Goal: Transaction & Acquisition: Purchase product/service

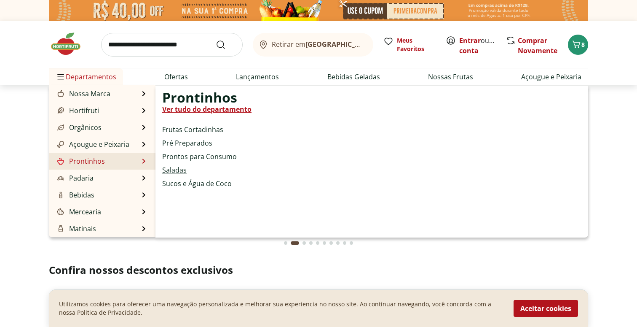
click at [178, 172] on link "Saladas" at bounding box center [174, 170] width 24 height 10
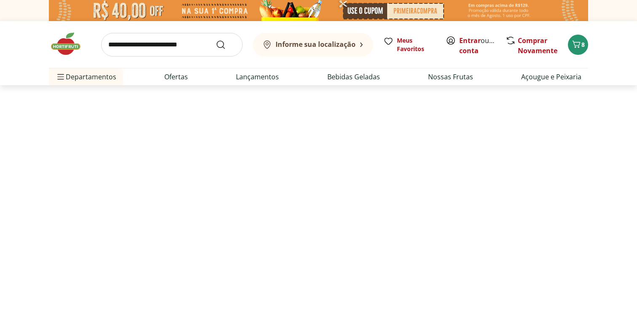
select select "**********"
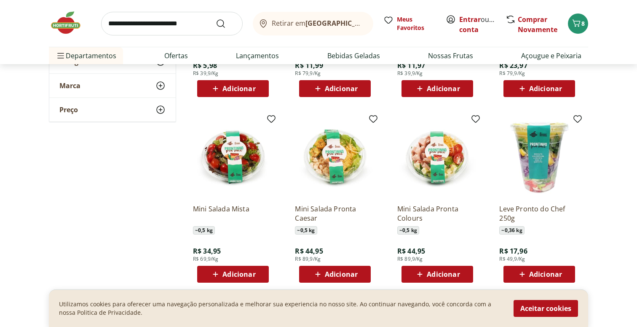
scroll to position [470, 0]
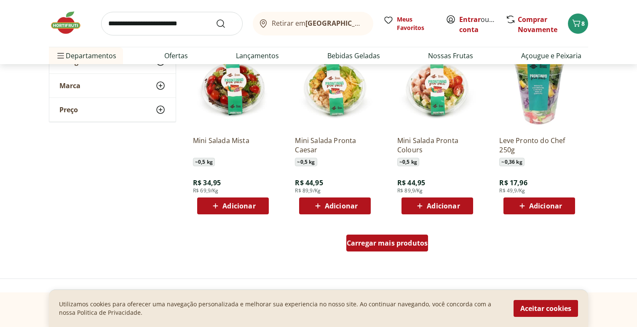
click at [377, 239] on span "Carregar mais produtos" at bounding box center [387, 242] width 81 height 7
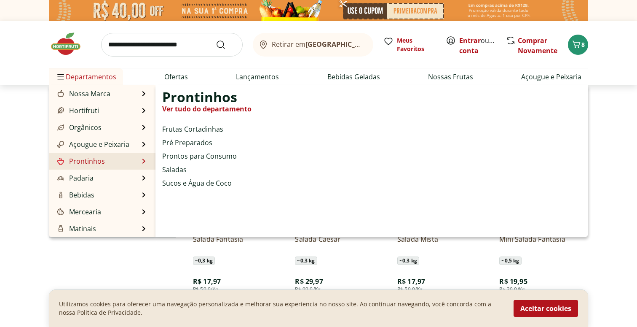
click at [67, 163] on link "Prontinhos" at bounding box center [80, 161] width 49 height 10
select select "**********"
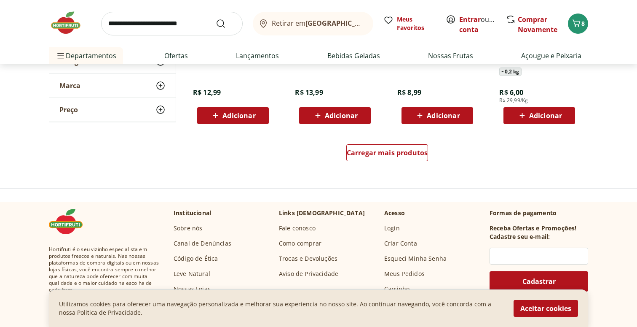
scroll to position [641, 0]
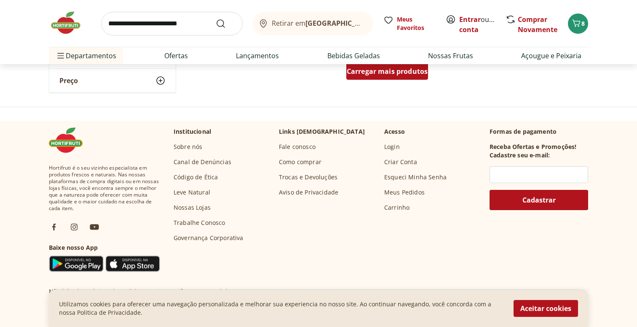
click at [391, 71] on span "Carregar mais produtos" at bounding box center [387, 71] width 81 height 7
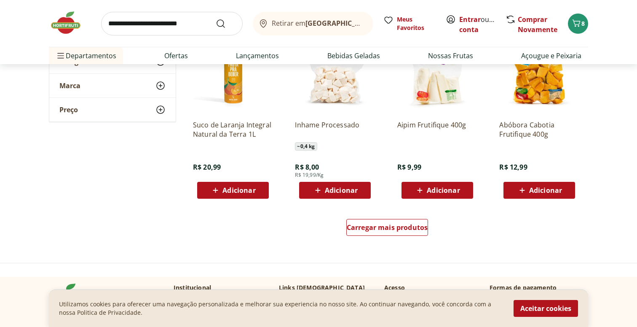
scroll to position [1096, 0]
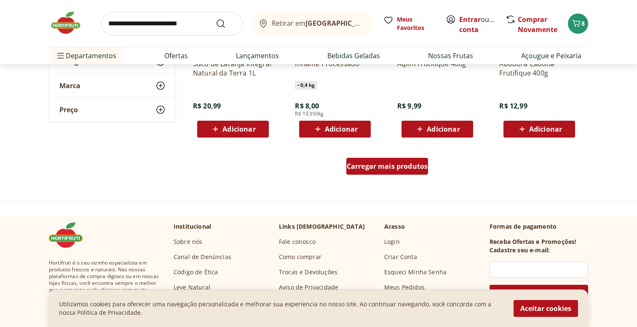
click at [383, 166] on span "Carregar mais produtos" at bounding box center [387, 166] width 81 height 7
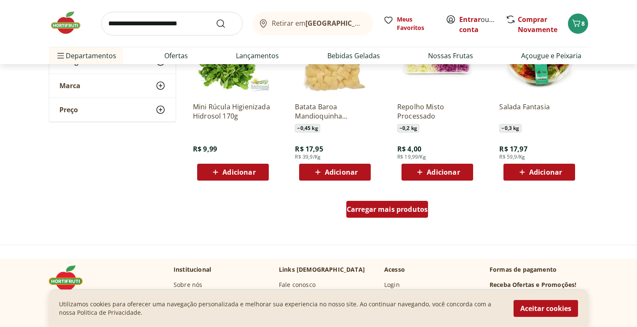
scroll to position [1633, 0]
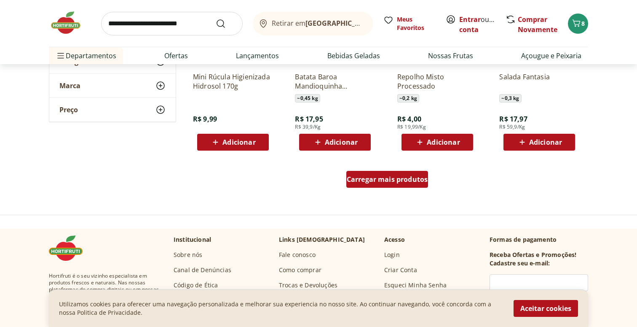
click at [384, 184] on div "Carregar mais produtos" at bounding box center [388, 179] width 82 height 17
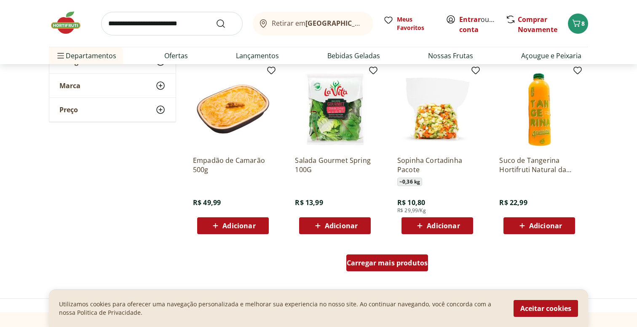
scroll to position [2103, 0]
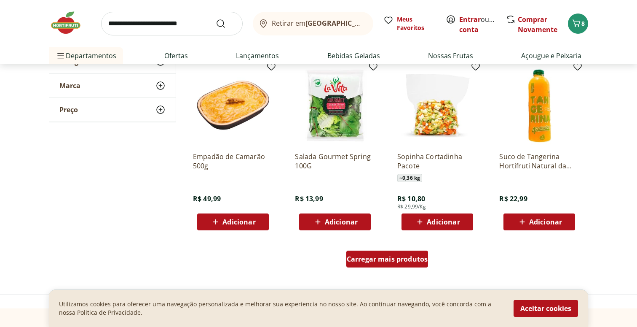
click at [391, 264] on div "Carregar mais produtos" at bounding box center [388, 258] width 82 height 17
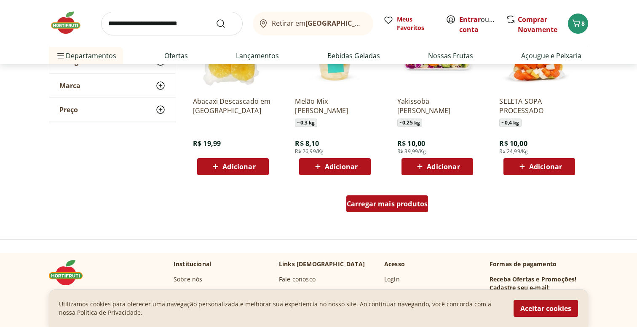
scroll to position [2705, 0]
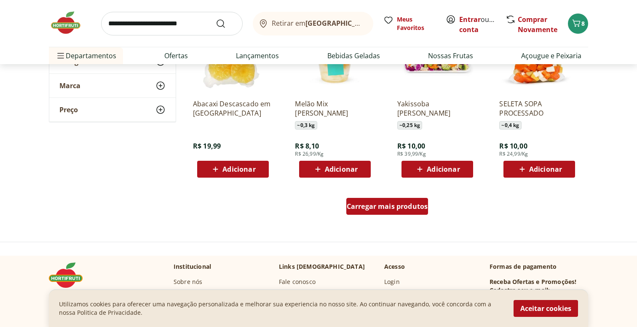
click at [392, 208] on span "Carregar mais produtos" at bounding box center [387, 206] width 81 height 7
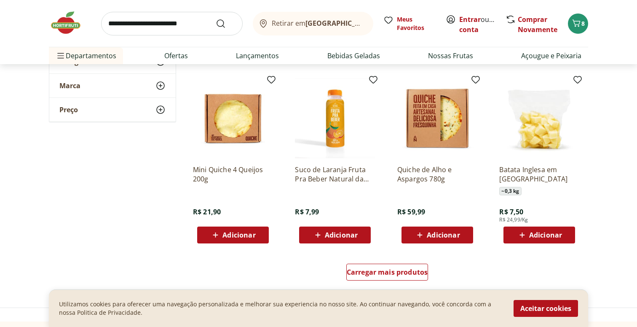
scroll to position [3197, 0]
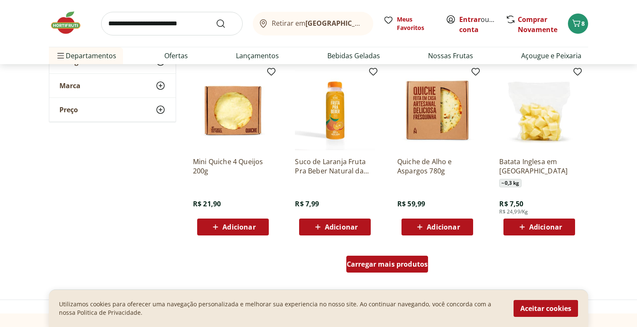
click at [395, 269] on div "Carregar mais produtos" at bounding box center [388, 263] width 82 height 17
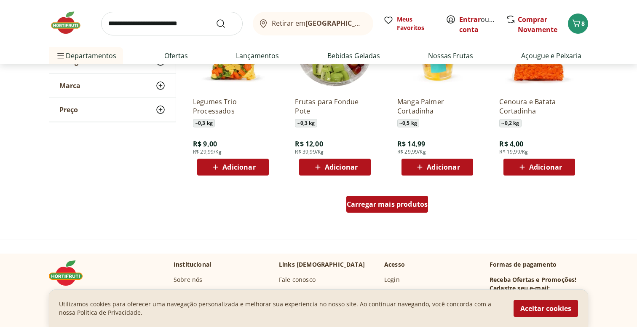
scroll to position [3813, 0]
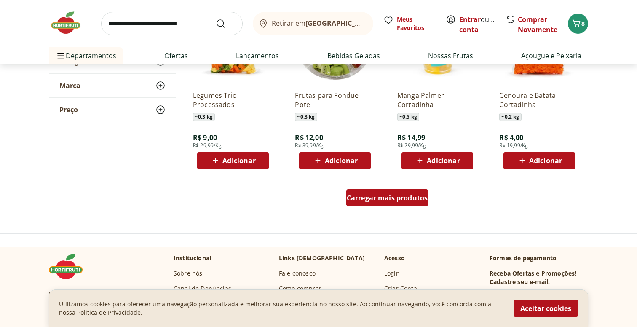
click at [383, 197] on span "Carregar mais produtos" at bounding box center [387, 197] width 81 height 7
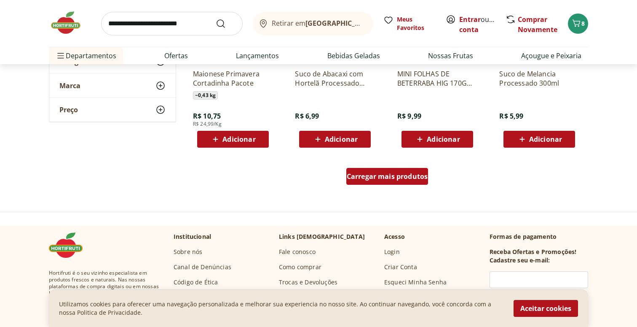
click at [382, 177] on span "Carregar mais produtos" at bounding box center [387, 176] width 81 height 7
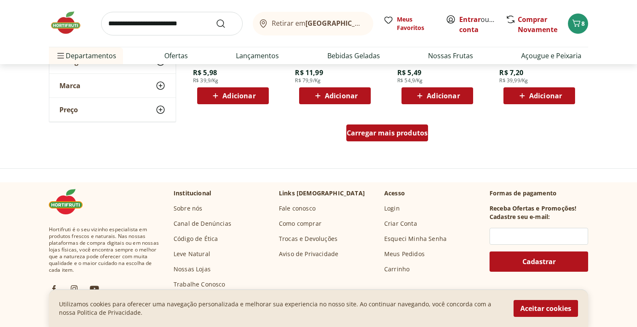
scroll to position [4985, 0]
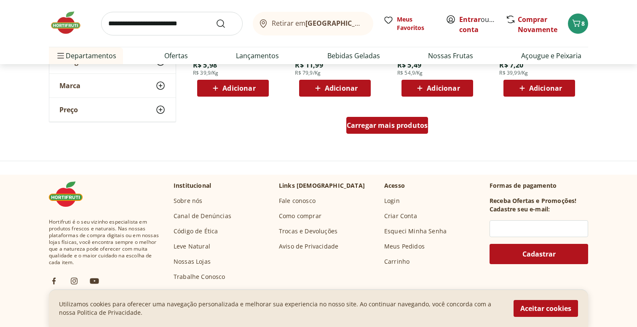
click at [379, 133] on div "Carregar mais produtos" at bounding box center [388, 125] width 82 height 17
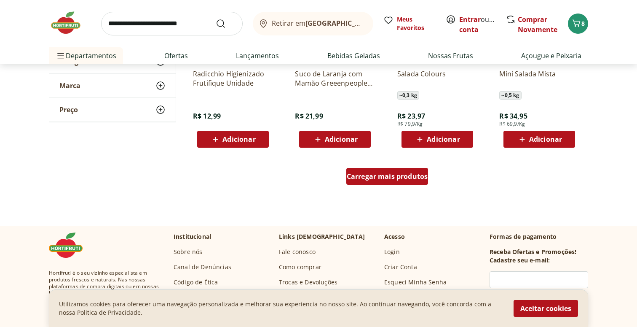
scroll to position [5520, 0]
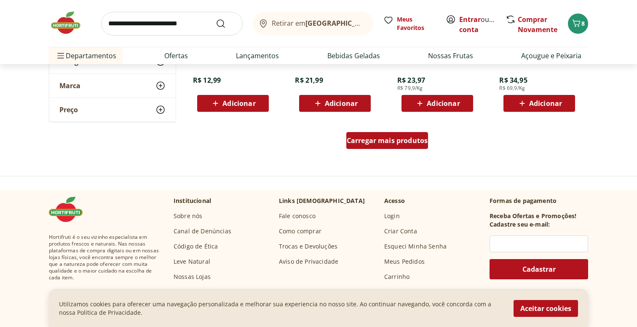
click at [379, 133] on div "Carregar mais produtos" at bounding box center [388, 140] width 82 height 17
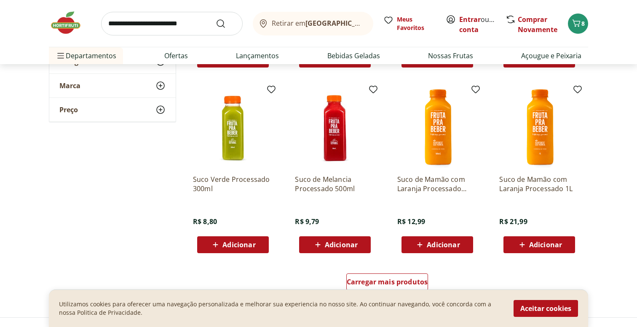
scroll to position [6054, 0]
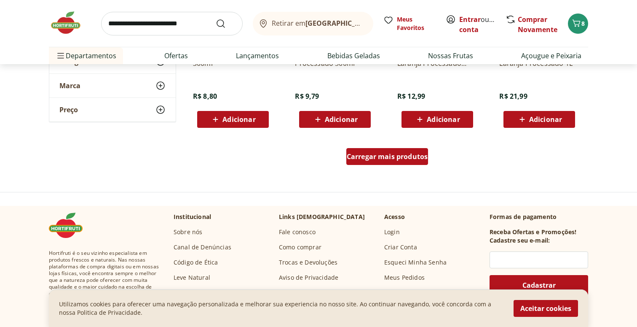
click at [394, 158] on span "Carregar mais produtos" at bounding box center [387, 156] width 81 height 7
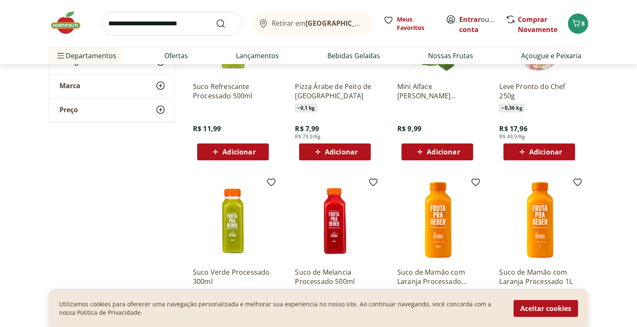
scroll to position [5778, 0]
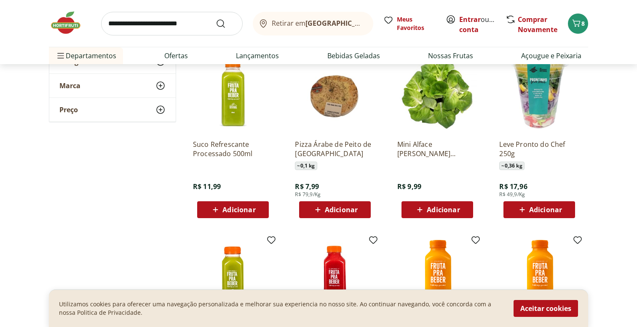
click at [440, 207] on span "Adicionar" at bounding box center [443, 209] width 33 height 7
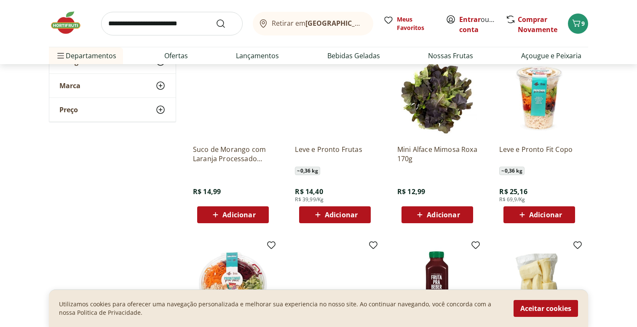
scroll to position [6182, 0]
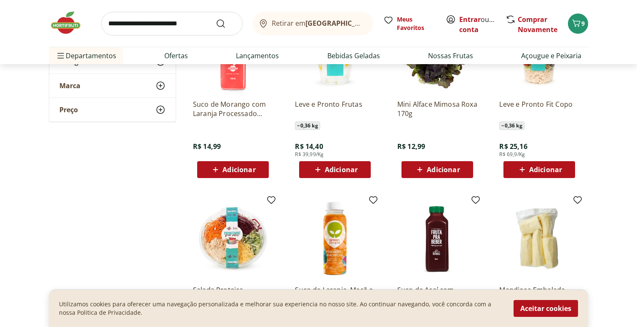
click at [440, 174] on span "Adicionar" at bounding box center [437, 169] width 45 height 10
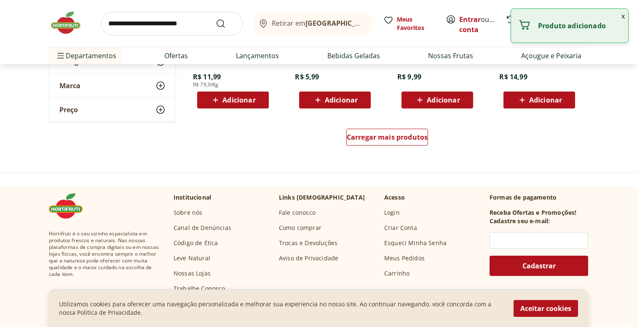
scroll to position [6638, 0]
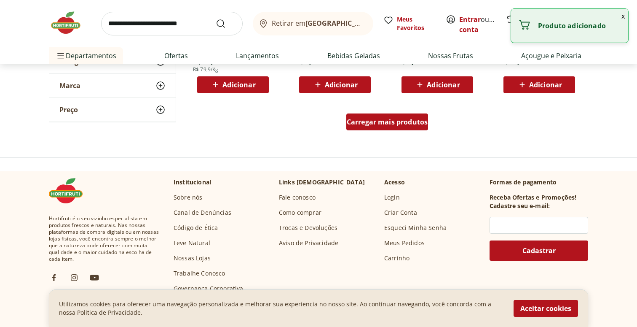
click at [379, 128] on div "Carregar mais produtos" at bounding box center [388, 121] width 82 height 17
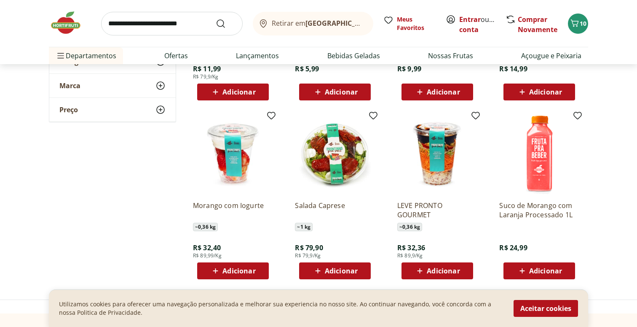
scroll to position [6639, 0]
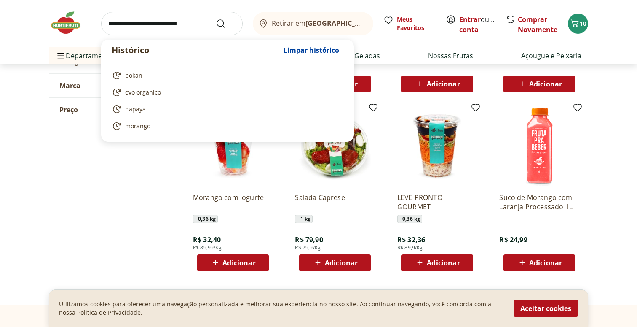
click at [169, 21] on input "search" at bounding box center [172, 24] width 142 height 24
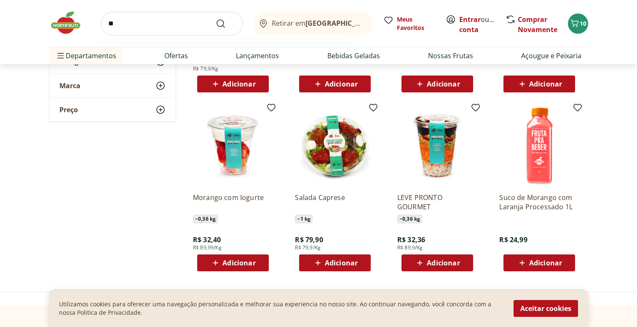
type input "*"
type input "******"
click at [216, 19] on button "Submit Search" at bounding box center [226, 24] width 20 height 10
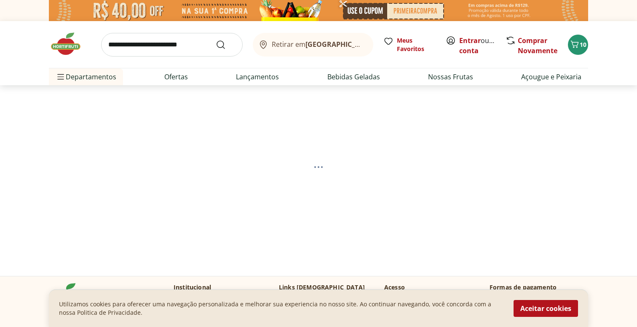
select select "**********"
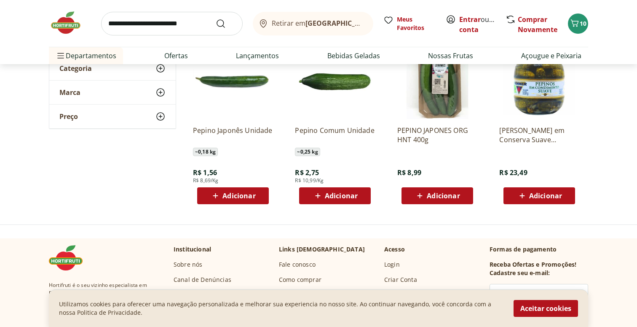
scroll to position [135, 0]
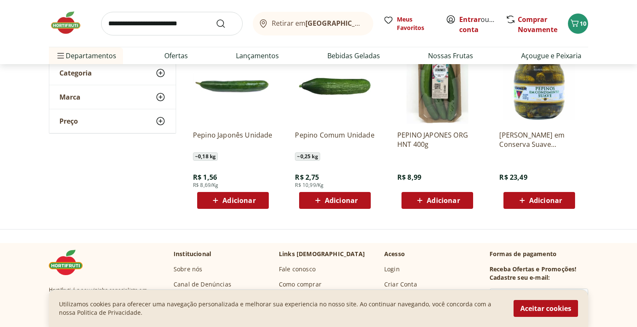
click at [236, 198] on span "Adicionar" at bounding box center [239, 200] width 33 height 7
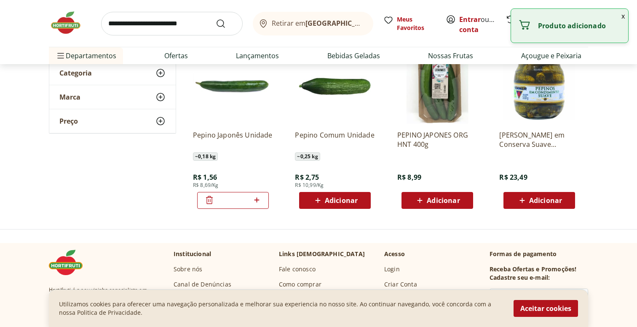
click at [258, 198] on icon at bounding box center [257, 200] width 11 height 10
type input "*"
click at [145, 28] on input "search" at bounding box center [172, 24] width 142 height 24
type input "*******"
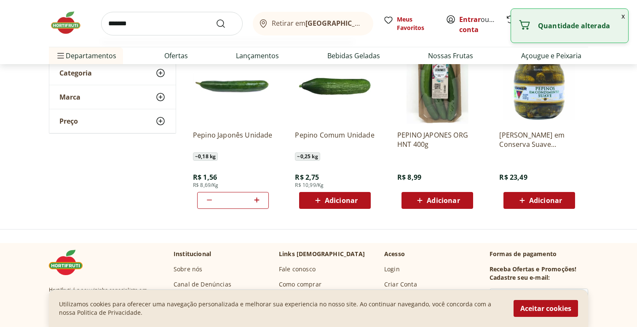
click at [216, 19] on button "Submit Search" at bounding box center [226, 24] width 20 height 10
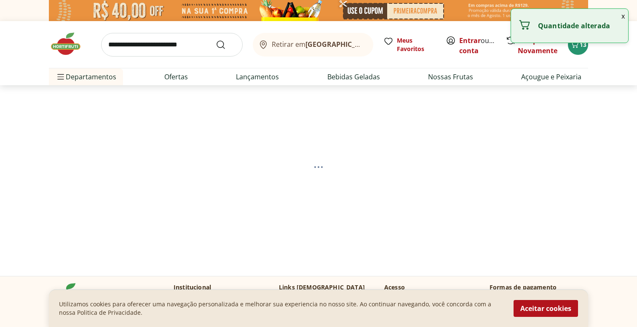
select select "**********"
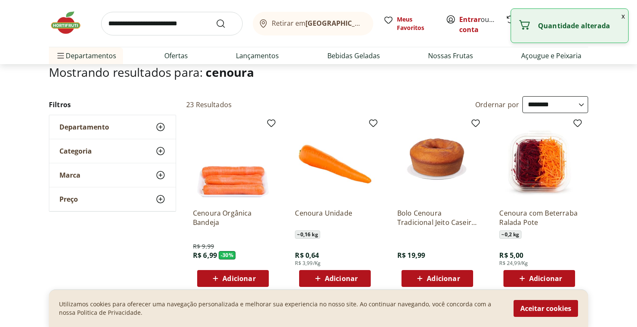
scroll to position [62, 0]
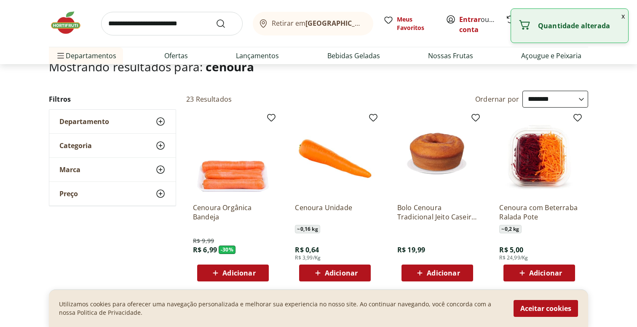
click at [237, 272] on span "Adicionar" at bounding box center [239, 272] width 33 height 7
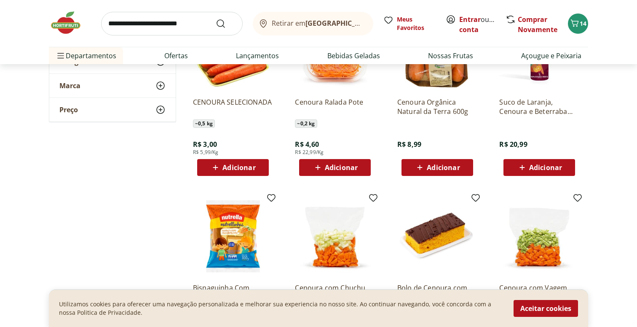
scroll to position [209, 0]
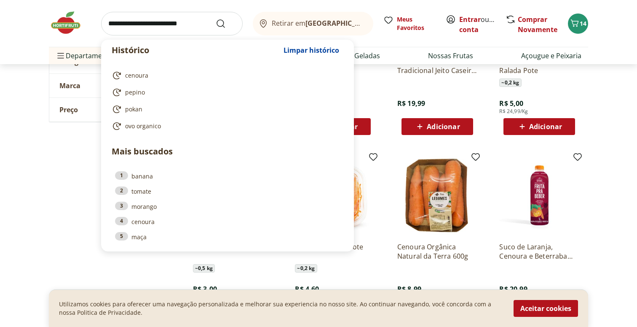
click at [168, 24] on input "search" at bounding box center [172, 24] width 142 height 24
type input "*"
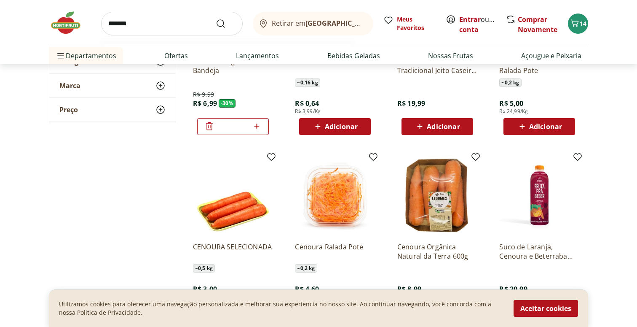
type input "********"
click button "Submit Search" at bounding box center [226, 24] width 20 height 10
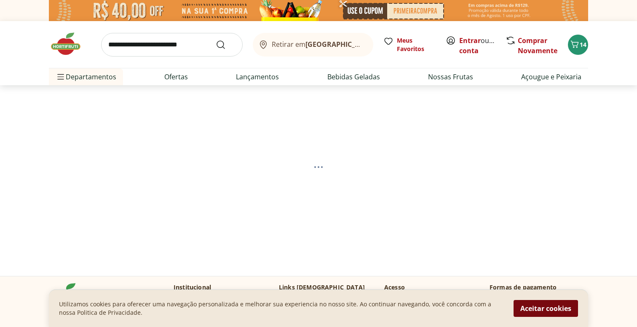
select select "**********"
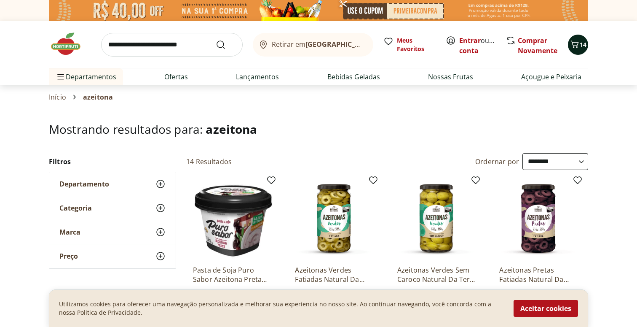
click at [580, 43] on span "14" at bounding box center [583, 44] width 7 height 8
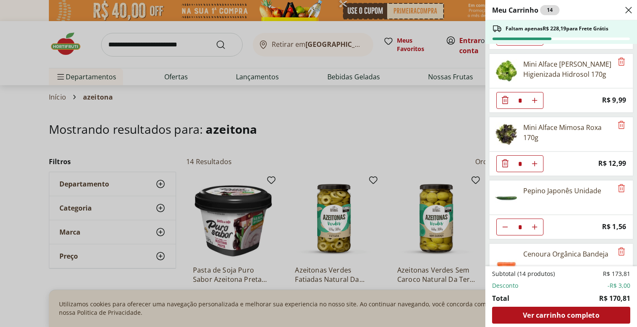
scroll to position [372, 0]
